Goal: Find contact information: Find contact information

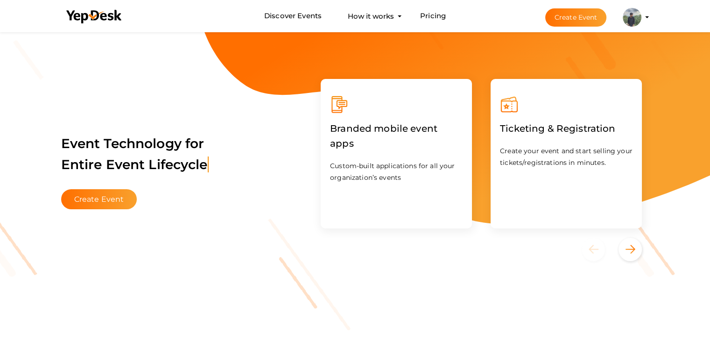
scroll to position [24, 0]
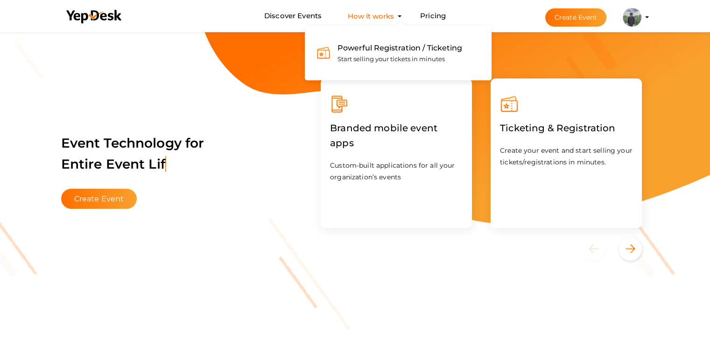
click at [382, 54] on div "Powerful Registration / Ticketing Start selling your tickets in minutes" at bounding box center [396, 53] width 132 height 22
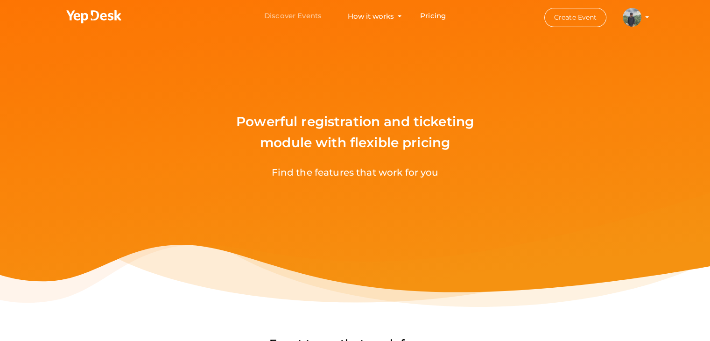
click at [299, 15] on link "Discover Events" at bounding box center [292, 15] width 57 height 17
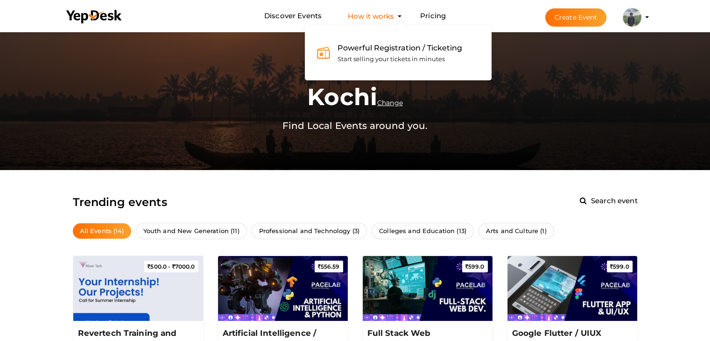
click at [383, 16] on button "How it works Powerful Registration / Ticketing Start selling your tickets in mi…" at bounding box center [371, 15] width 52 height 17
click at [384, 58] on span "Start selling your tickets in minutes" at bounding box center [390, 58] width 107 height 7
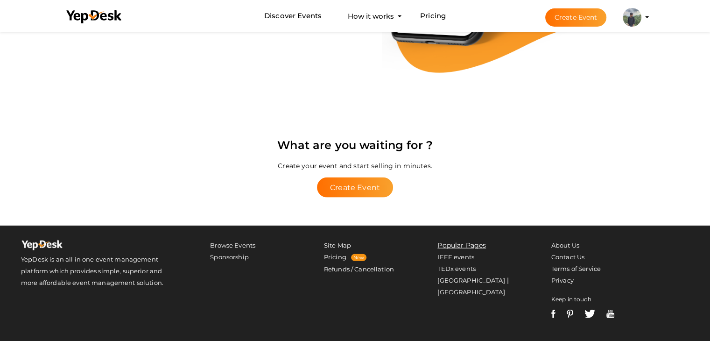
scroll to position [1986, 0]
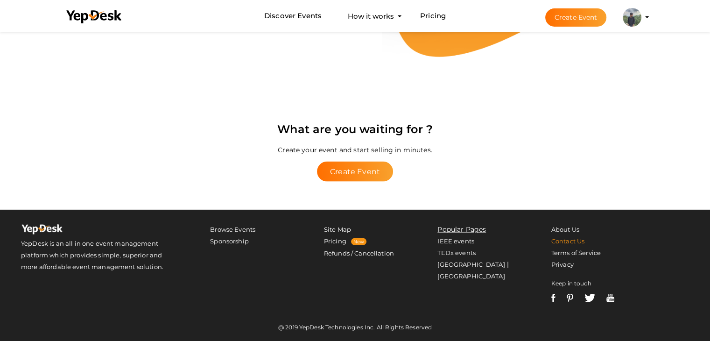
click at [569, 239] on link "Contact Us" at bounding box center [567, 240] width 33 height 7
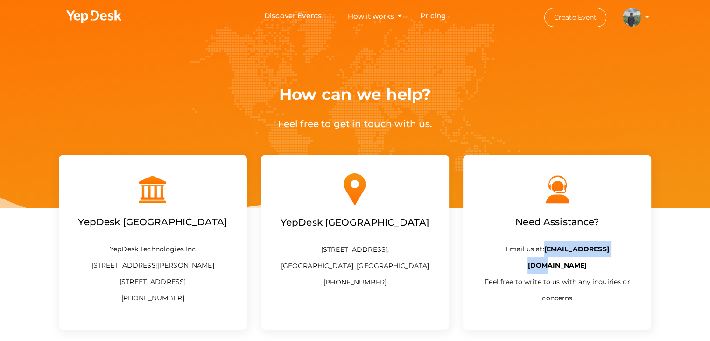
drag, startPoint x: 536, startPoint y: 247, endPoint x: 634, endPoint y: 242, distance: 98.6
click at [634, 242] on p "Email us at: [EMAIL_ADDRESS][DOMAIN_NAME] Feel free to write to us with any inq…" at bounding box center [557, 273] width 160 height 65
copy b "[EMAIL_ADDRESS][DOMAIN_NAME]"
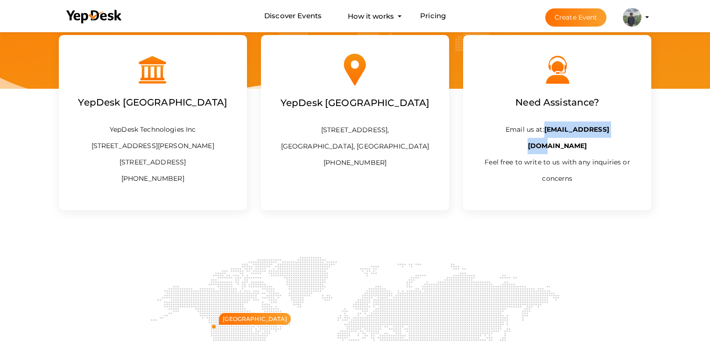
scroll to position [119, 0]
click at [356, 171] on p "[STREET_ADDRESS], [GEOGRAPHIC_DATA], [GEOGRAPHIC_DATA] [PHONE_NUMBER]" at bounding box center [355, 146] width 160 height 49
click at [405, 195] on div "YepDesk [GEOGRAPHIC_DATA] [STREET_ADDRESS], [GEOGRAPHIC_DATA], [GEOGRAPHIC_DATA…" at bounding box center [355, 122] width 188 height 175
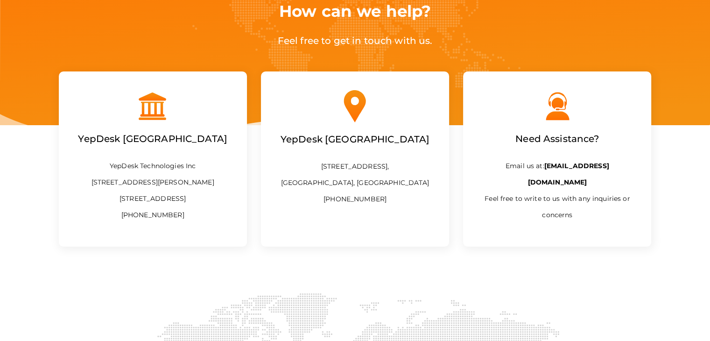
scroll to position [0, 0]
